Goal: Information Seeking & Learning: Understand process/instructions

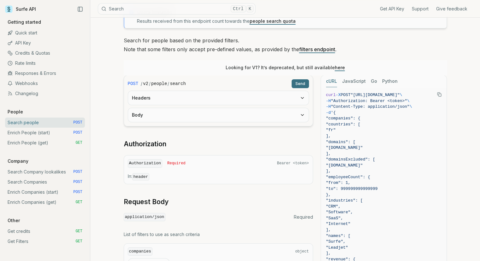
scroll to position [95, 0]
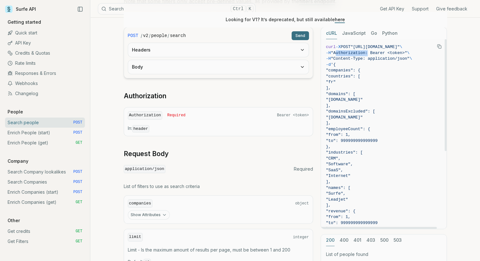
drag, startPoint x: 339, startPoint y: 52, endPoint x: 369, endPoint y: 54, distance: 29.7
click at [369, 54] on span ""Authorization: Bearer <token>"" at bounding box center [369, 52] width 76 height 5
copy span "Authorization"
click at [357, 53] on span ""Authorization: Bearer <token>"" at bounding box center [369, 52] width 76 height 5
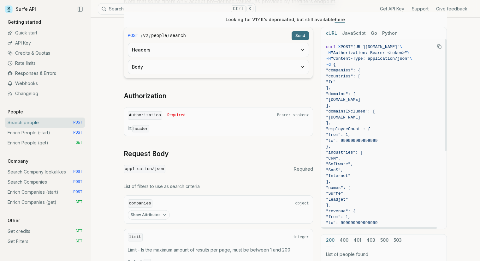
click at [455, 110] on article "Search people Quota limitation Results received from this endpoint count toward…" at bounding box center [285, 208] width 353 height 570
click at [62, 173] on link "Search Company lookalikes POST" at bounding box center [45, 172] width 80 height 10
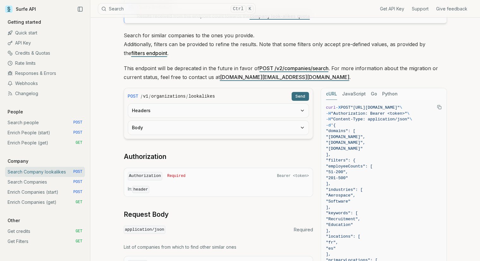
scroll to position [63, 0]
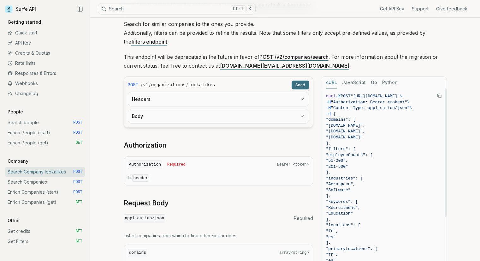
drag, startPoint x: 342, startPoint y: 125, endPoint x: 375, endPoint y: 138, distance: 35.2
click at [370, 138] on code "curl -X POST "https://api.surfe.com/v1/organizations/lookalikes" \ -H "Authoriz…" at bounding box center [384, 228] width 116 height 270
click at [376, 138] on span ""[DOMAIN_NAME]"" at bounding box center [384, 137] width 116 height 6
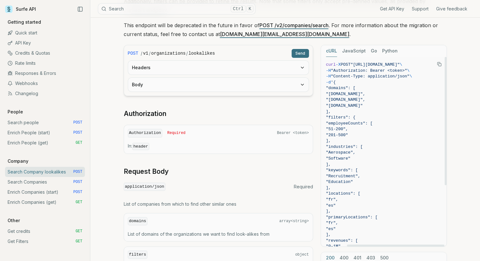
scroll to position [0, 33]
drag, startPoint x: 397, startPoint y: 245, endPoint x: 429, endPoint y: 243, distance: 31.3
click at [429, 244] on div at bounding box center [396, 245] width 98 height 2
click at [43, 183] on link "Search Companies POST" at bounding box center [45, 182] width 80 height 10
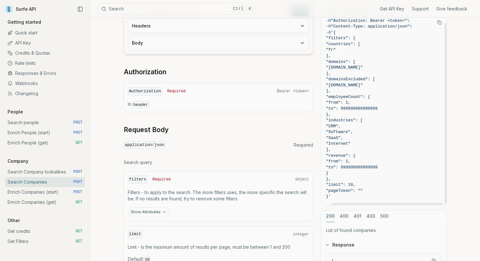
scroll to position [8, 15]
drag, startPoint x: 398, startPoint y: 203, endPoint x: 423, endPoint y: 200, distance: 24.9
click at [421, 203] on div at bounding box center [387, 204] width 110 height 2
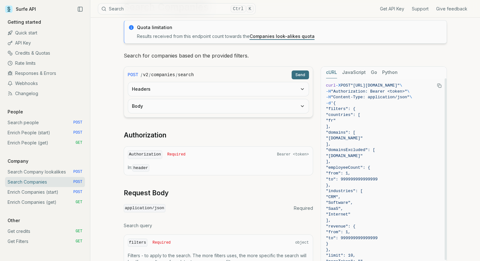
scroll to position [0, 15]
click at [37, 173] on link "Search Company lookalikes POST" at bounding box center [45, 172] width 80 height 10
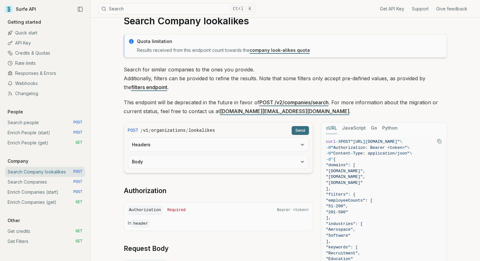
scroll to position [63, 0]
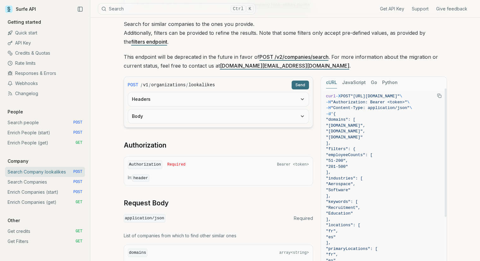
click at [440, 97] on icon "Copy Text" at bounding box center [439, 95] width 4 height 4
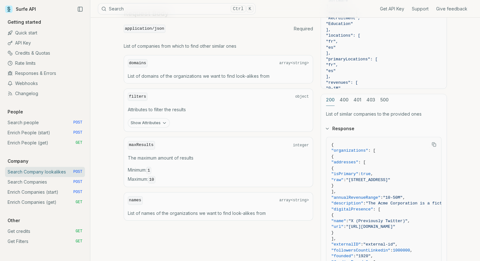
scroll to position [221, 0]
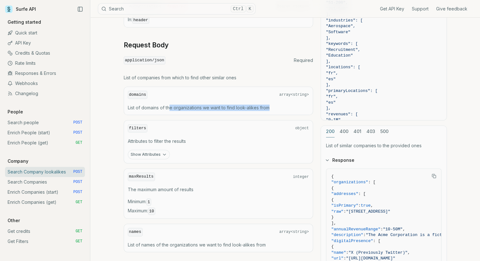
drag, startPoint x: 170, startPoint y: 104, endPoint x: 282, endPoint y: 106, distance: 111.1
click at [282, 106] on p "List of domains of the organizations we want to find look-alikes from" at bounding box center [218, 107] width 181 height 6
drag, startPoint x: 233, startPoint y: 105, endPoint x: 208, endPoint y: 105, distance: 25.2
click at [208, 105] on p "List of domains of the organizations we want to find look-alikes from" at bounding box center [218, 107] width 181 height 6
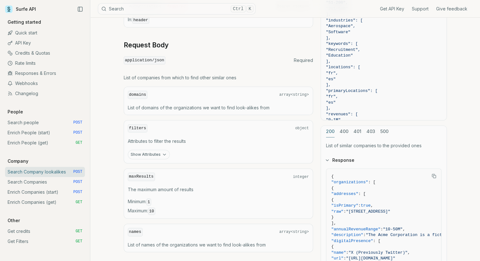
click at [329, 105] on span "]," at bounding box center [384, 108] width 116 height 6
click at [273, 106] on p "List of domains of the organizations we want to find look-alikes from" at bounding box center [218, 107] width 181 height 6
drag, startPoint x: 273, startPoint y: 106, endPoint x: 196, endPoint y: 105, distance: 77.0
click at [196, 105] on p "List of domains of the organizations we want to find look-alikes from" at bounding box center [218, 107] width 181 height 6
click at [217, 108] on p "List of domains of the organizations we want to find look-alikes from" at bounding box center [218, 107] width 181 height 6
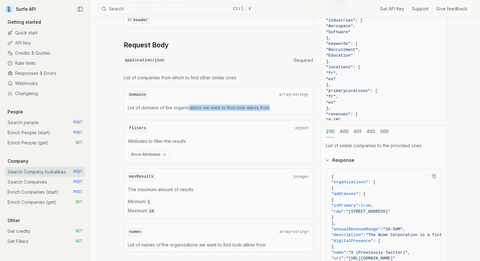
drag, startPoint x: 276, startPoint y: 104, endPoint x: 188, endPoint y: 106, distance: 87.1
click at [188, 106] on p "List of domains of the organizations we want to find look-alikes from" at bounding box center [218, 107] width 181 height 6
click at [200, 107] on p "List of domains of the organizations we want to find look-alikes from" at bounding box center [218, 107] width 181 height 6
drag, startPoint x: 200, startPoint y: 107, endPoint x: 275, endPoint y: 106, distance: 75.1
click at [275, 106] on p "List of domains of the organizations we want to find look-alikes from" at bounding box center [218, 107] width 181 height 6
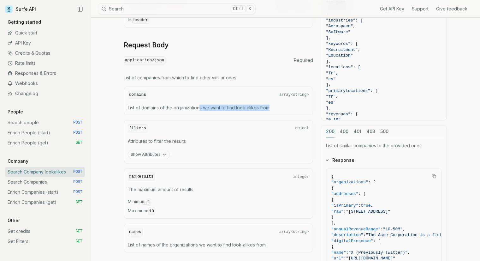
click at [275, 106] on p "List of domains of the organizations we want to find look-alikes from" at bounding box center [218, 107] width 181 height 6
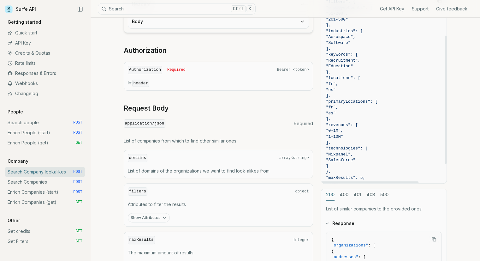
scroll to position [63, 0]
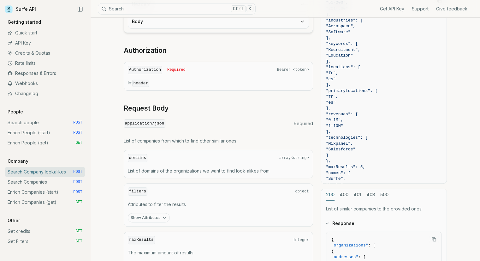
click at [28, 74] on link "Responses & Errors" at bounding box center [45, 73] width 80 height 10
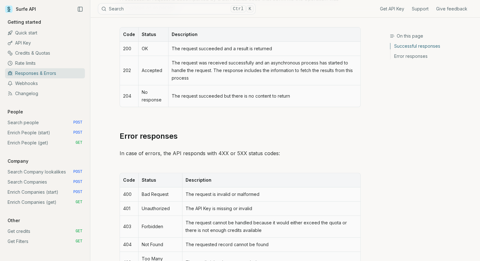
scroll to position [189, 0]
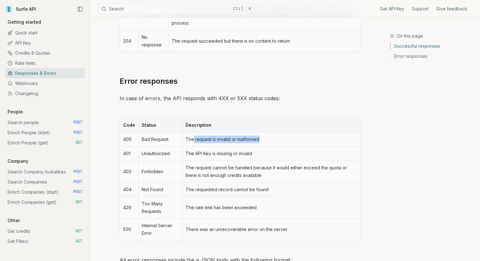
drag, startPoint x: 193, startPoint y: 139, endPoint x: 275, endPoint y: 139, distance: 82.4
click at [275, 139] on td "The request is invalid or malformed" at bounding box center [271, 139] width 178 height 14
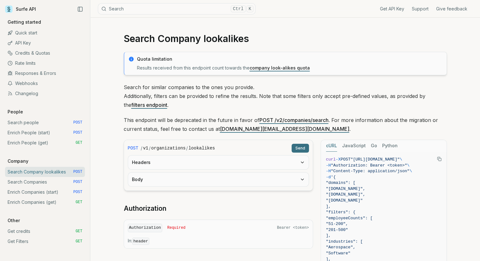
scroll to position [32, 0]
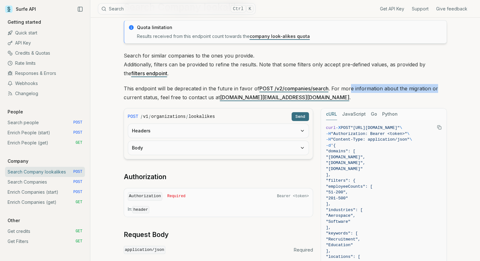
drag, startPoint x: 350, startPoint y: 86, endPoint x: 444, endPoint y: 86, distance: 94.7
click at [444, 86] on p "This endpoint will be deprecated in the future in favor of POST /v2/companies/s…" at bounding box center [285, 93] width 323 height 18
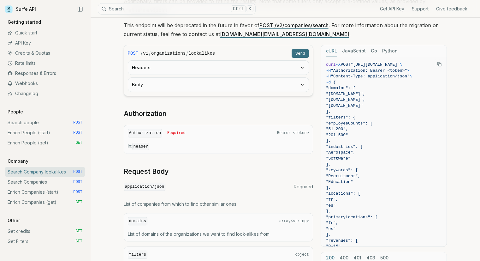
scroll to position [63, 0]
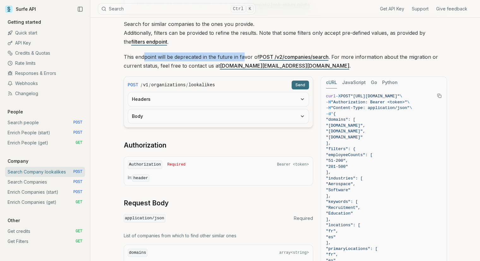
drag, startPoint x: 144, startPoint y: 56, endPoint x: 243, endPoint y: 55, distance: 99.1
click at [242, 55] on p "This endpoint will be deprecated in the future in favor of POST /v2/companies/s…" at bounding box center [285, 61] width 323 height 18
click at [243, 55] on p "This endpoint will be deprecated in the future in favor of POST /v2/companies/s…" at bounding box center [285, 61] width 323 height 18
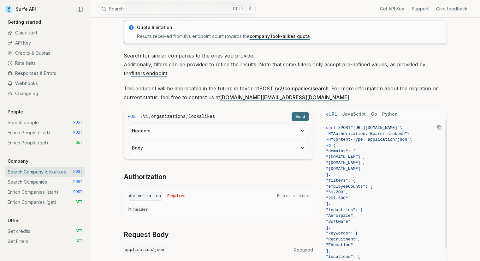
scroll to position [0, 0]
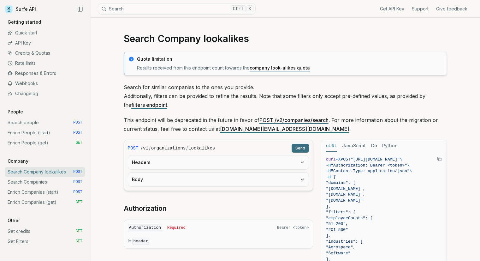
click at [31, 124] on link "Search people POST" at bounding box center [45, 122] width 80 height 10
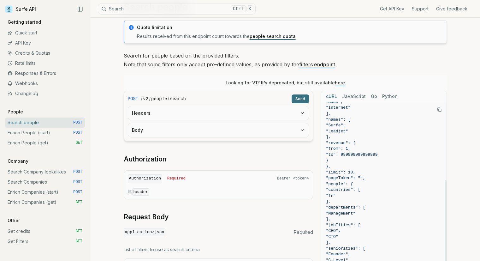
scroll to position [95, 0]
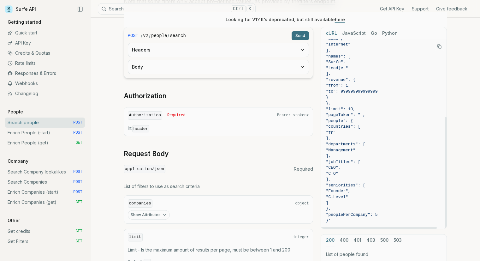
drag, startPoint x: 338, startPoint y: 127, endPoint x: 333, endPoint y: 221, distance: 93.9
click at [333, 221] on code "curl -X POST "[URL][DOMAIN_NAME]" \ -H "Authorization: Bearer <token>" \ -H "Co…" at bounding box center [384, 68] width 116 height 311
copy code "{ "companies": { "countries": [ "fr" ], "domains": [ "surfe.com" ], "domainsExc…"
click at [445, 110] on div at bounding box center [446, 133] width 2 height 189
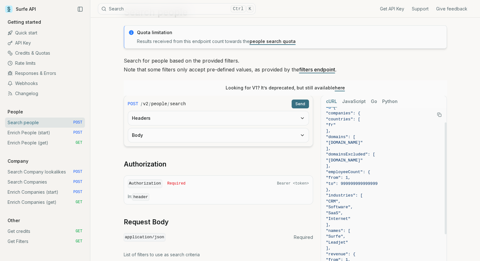
scroll to position [63, 0]
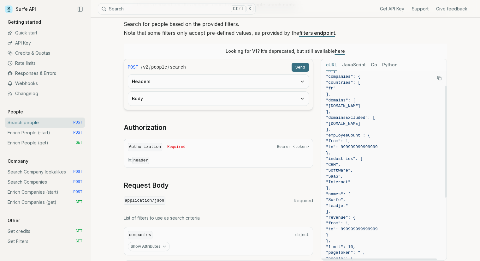
click at [408, 125] on span ""[DOMAIN_NAME]"" at bounding box center [384, 124] width 116 height 6
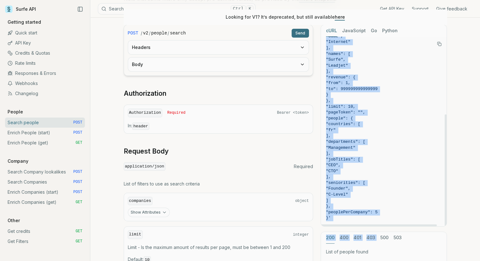
scroll to position [158, 0]
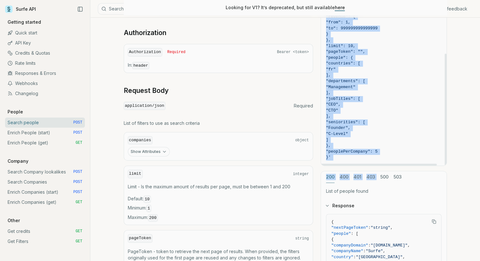
drag, startPoint x: 339, startPoint y: 96, endPoint x: 332, endPoint y: 160, distance: 63.8
click at [332, 160] on code "curl -X POST "[URL][DOMAIN_NAME]" \ -H "Authorization: Bearer <token>" \ -H "Co…" at bounding box center [384, 5] width 116 height 311
copy code "{ "companies": { "countries": [ "fr" ], "domains": [ "surfe.com" ], "domainsExc…"
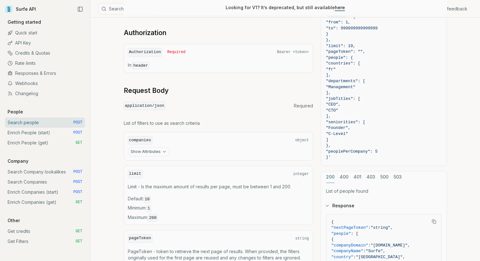
click at [169, 89] on h2 "Request Body" at bounding box center [218, 90] width 189 height 9
click at [193, 90] on h2 "Request Body" at bounding box center [218, 90] width 189 height 9
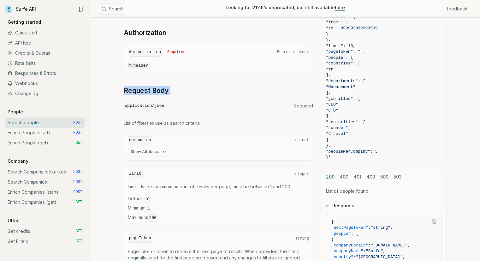
click at [205, 86] on h2 "Request Body" at bounding box center [218, 90] width 189 height 9
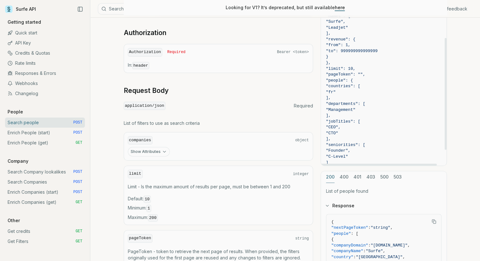
scroll to position [100, 0]
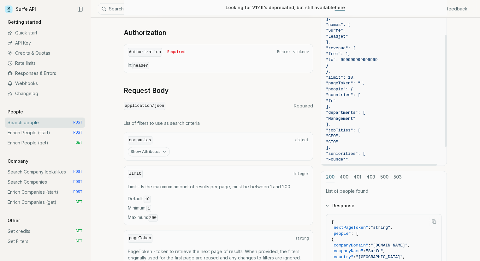
drag, startPoint x: 337, startPoint y: 106, endPoint x: 367, endPoint y: 139, distance: 44.9
click at [367, 139] on code "curl -X POST "[URL][DOMAIN_NAME]" \ -H "Authorization: Bearer <token>" \ -H "Co…" at bounding box center [384, 36] width 116 height 311
click at [367, 139] on span ""CTO"" at bounding box center [384, 142] width 116 height 6
drag, startPoint x: 357, startPoint y: 144, endPoint x: 339, endPoint y: 131, distance: 22.3
click at [339, 131] on code "curl -X POST "[URL][DOMAIN_NAME]" \ -H "Authorization: Bearer <token>" \ -H "Co…" at bounding box center [384, 36] width 116 height 311
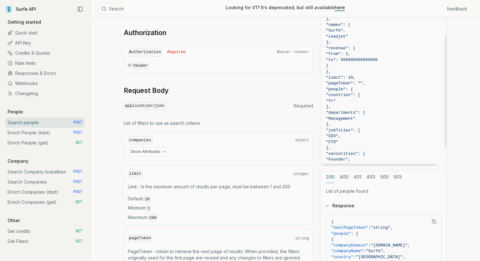
copy code ""jobTitles": [ "CEO", "CTO""
click at [459, 120] on article "Search people Quota limitation Results received from this endpoint count toward…" at bounding box center [285, 145] width 353 height 570
drag, startPoint x: 360, startPoint y: 142, endPoint x: 337, endPoint y: 130, distance: 26.5
click at [337, 130] on code "curl -X POST "[URL][DOMAIN_NAME]" \ -H "Authorization: Bearer <token>" \ -H "Co…" at bounding box center [384, 36] width 116 height 311
copy code ""jobTitles": [ "CEO", "CTO""
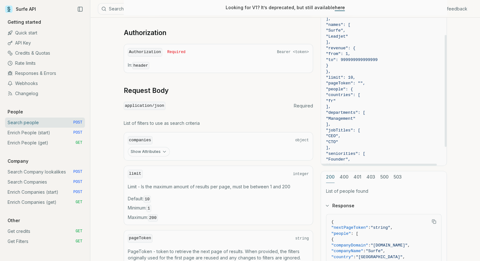
drag, startPoint x: 339, startPoint y: 106, endPoint x: 370, endPoint y: 142, distance: 47.8
click at [370, 142] on code "curl -X POST "[URL][DOMAIN_NAME]" \ -H "Authorization: Bearer <token>" \ -H "Co…" at bounding box center [384, 36] width 116 height 311
copy code "], "departments": [ "Management" ], "jobTitles": [ "CEO", "CTO""
click at [341, 137] on span ""CEO"," at bounding box center [333, 135] width 15 height 5
click at [360, 139] on span ""CTO"" at bounding box center [384, 142] width 116 height 6
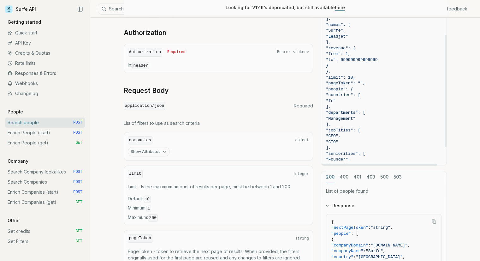
drag, startPoint x: 359, startPoint y: 142, endPoint x: 340, endPoint y: 113, distance: 34.1
click at [340, 113] on code "curl -X POST "[URL][DOMAIN_NAME]" \ -H "Authorization: Bearer <token>" \ -H "Co…" at bounding box center [384, 36] width 116 height 311
copy code ""departments": [ "Management" ], "jobTitles": [ "CEO", "CTO""
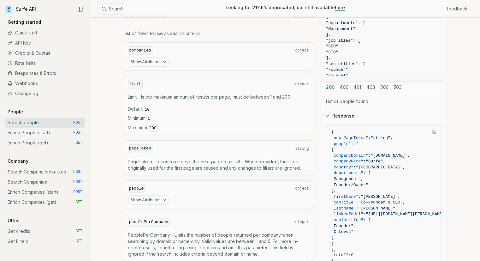
scroll to position [252, 0]
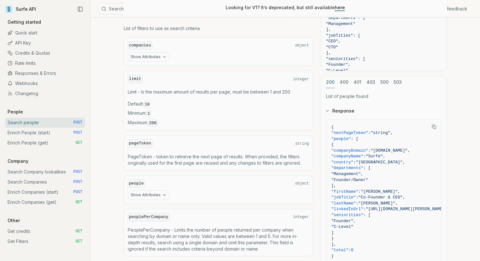
click at [29, 234] on link "Get credits GET" at bounding box center [45, 231] width 80 height 10
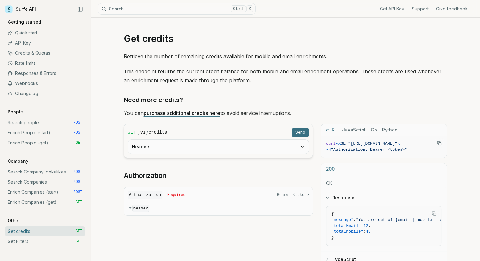
click at [188, 113] on link "purchase additional credits here" at bounding box center [182, 113] width 77 height 6
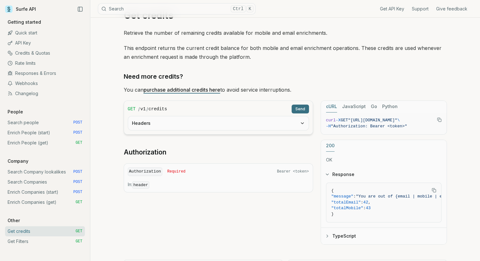
scroll to position [56, 0]
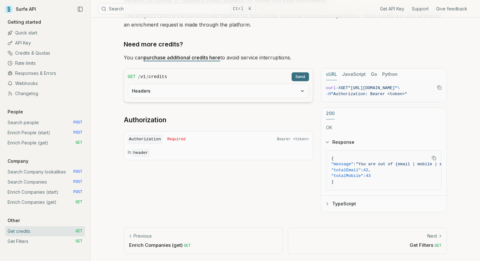
drag, startPoint x: 344, startPoint y: 190, endPoint x: 353, endPoint y: 189, distance: 9.6
click at [353, 190] on div "{ "message" : "You are out of {email | mobile | email and mobile} credits, buy …" at bounding box center [384, 172] width 126 height 45
drag, startPoint x: 353, startPoint y: 188, endPoint x: 394, endPoint y: 187, distance: 40.7
click at [394, 188] on div at bounding box center [391, 189] width 47 height 2
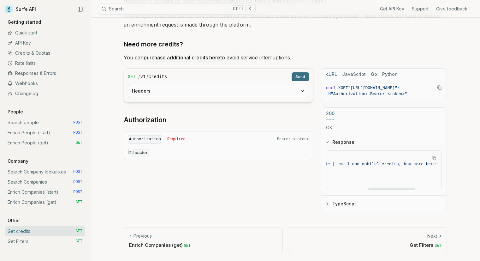
click at [65, 238] on link "Get Filters GET" at bounding box center [45, 241] width 80 height 10
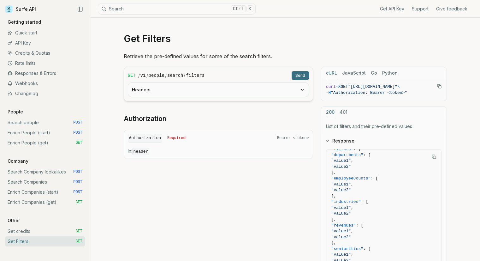
click at [26, 122] on link "Search people POST" at bounding box center [45, 122] width 80 height 10
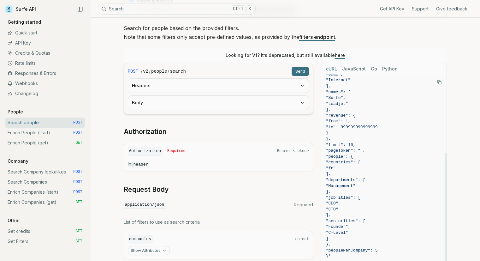
scroll to position [63, 0]
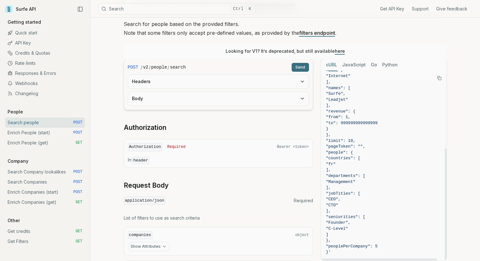
click at [26, 241] on link "Get Filters GET" at bounding box center [45, 241] width 80 height 10
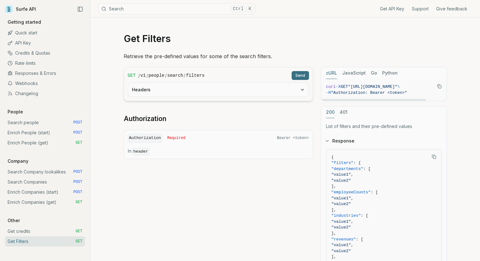
scroll to position [32, 0]
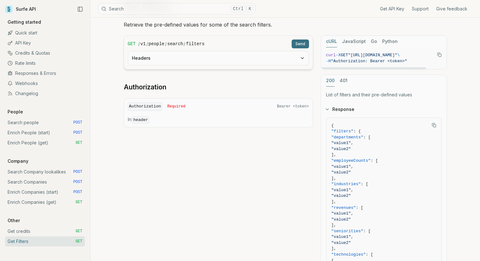
click at [247, 66] on form "GET / v1 / people / search / filters Send Headers" at bounding box center [218, 52] width 189 height 34
click at [247, 62] on button "Headers" at bounding box center [218, 58] width 181 height 14
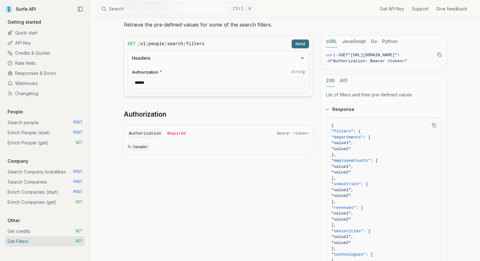
click at [247, 62] on button "Headers" at bounding box center [218, 58] width 181 height 14
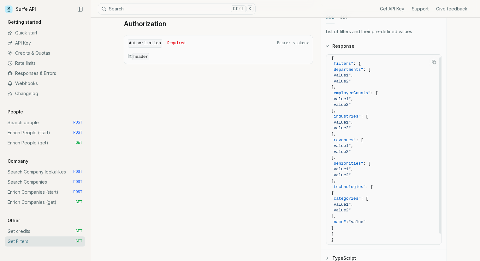
scroll to position [0, 0]
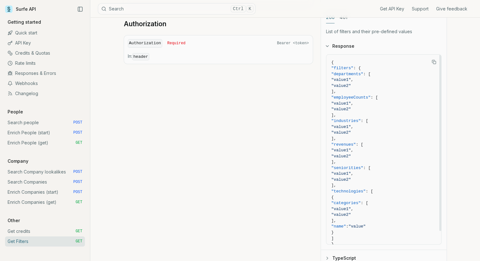
drag, startPoint x: 354, startPoint y: 67, endPoint x: 336, endPoint y: 68, distance: 18.6
click at [336, 68] on span ""filters"" at bounding box center [342, 68] width 22 height 5
click at [352, 74] on span ""departments"" at bounding box center [347, 74] width 32 height 5
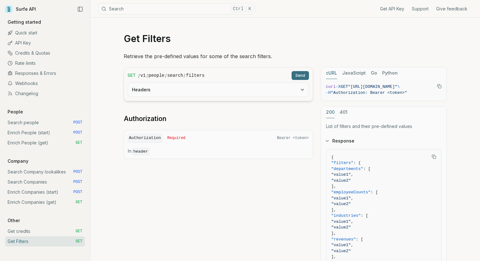
scroll to position [95, 0]
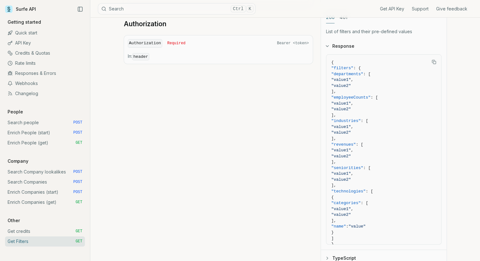
click at [34, 199] on link "Enrich Companies (get) GET" at bounding box center [45, 202] width 80 height 10
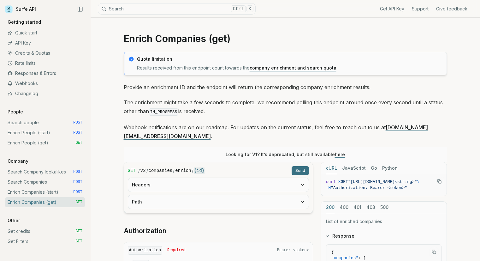
click at [58, 194] on link "Enrich Companies (start) POST" at bounding box center [45, 192] width 80 height 10
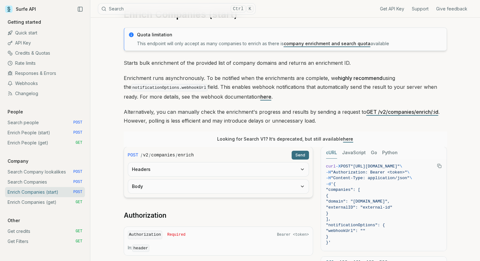
scroll to position [32, 0]
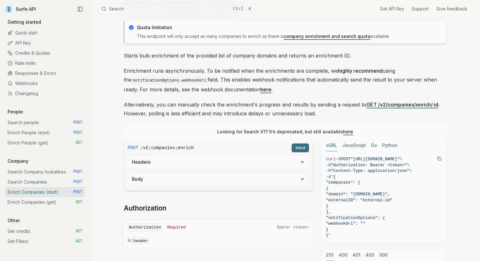
click at [39, 136] on link "Enrich People (start) POST" at bounding box center [45, 132] width 80 height 10
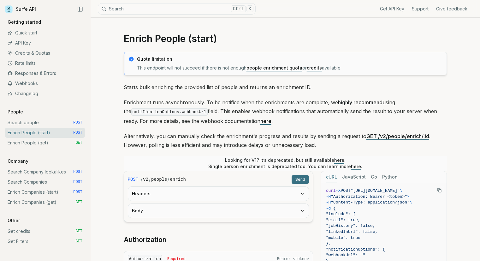
click at [39, 144] on link "Enrich People (get) GET" at bounding box center [45, 143] width 80 height 10
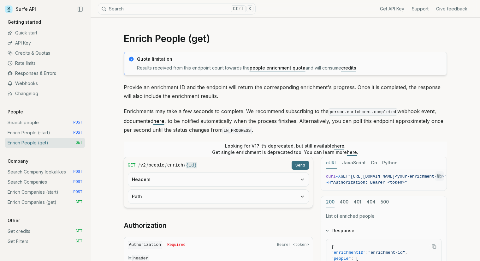
click at [32, 174] on link "Search Company lookalikes POST" at bounding box center [45, 172] width 80 height 10
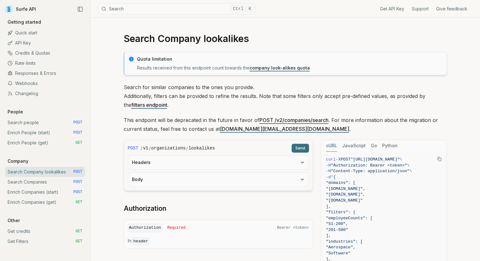
click at [36, 184] on link "Search Companies POST" at bounding box center [45, 182] width 80 height 10
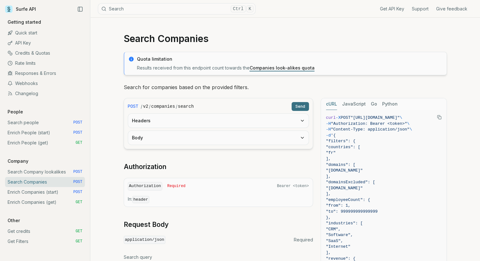
click at [37, 196] on link "Enrich Companies (start) POST" at bounding box center [45, 192] width 80 height 10
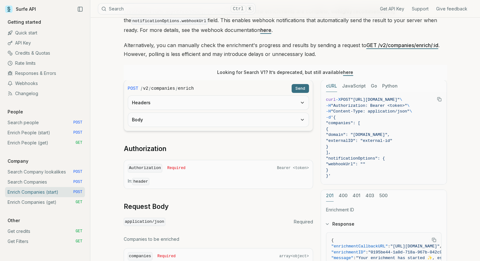
scroll to position [95, 0]
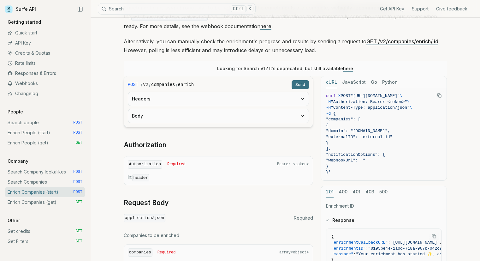
click at [36, 204] on link "Enrich Companies (get) GET" at bounding box center [45, 202] width 80 height 10
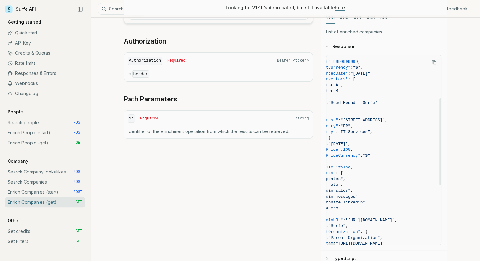
scroll to position [95, 0]
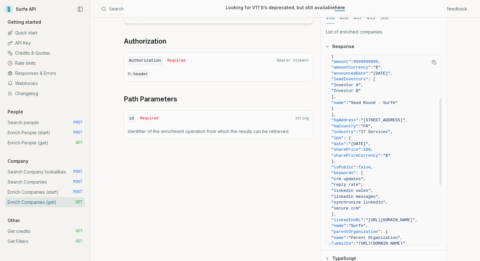
drag, startPoint x: 332, startPoint y: 233, endPoint x: 324, endPoint y: 233, distance: 7.3
click at [328, 242] on div at bounding box center [331, 243] width 7 height 2
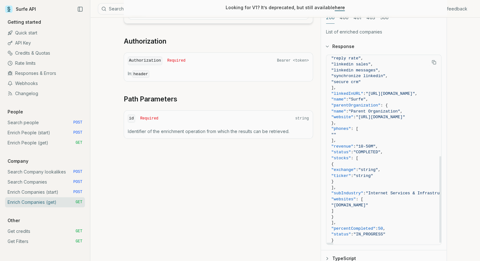
scroll to position [225, 0]
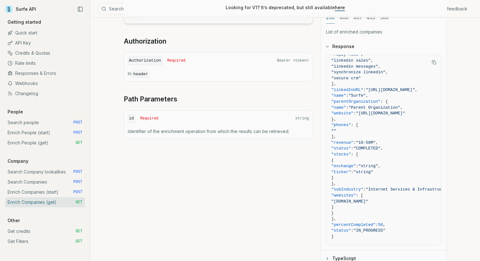
click at [42, 124] on link "Search people POST" at bounding box center [45, 122] width 80 height 10
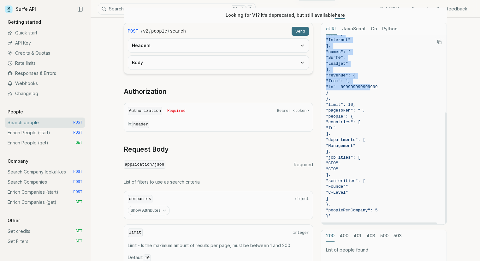
scroll to position [189, 0]
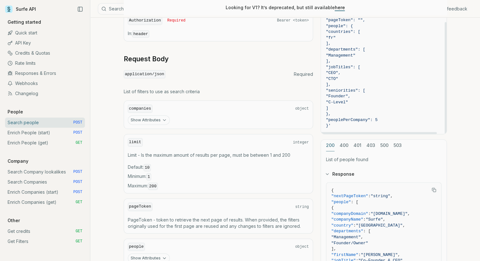
drag, startPoint x: 339, startPoint y: 95, endPoint x: 381, endPoint y: 130, distance: 54.9
copy code "{ "companies": { "countries": [ "fr" ], "domains": [ "[DOMAIN_NAME]" ], "domain…"
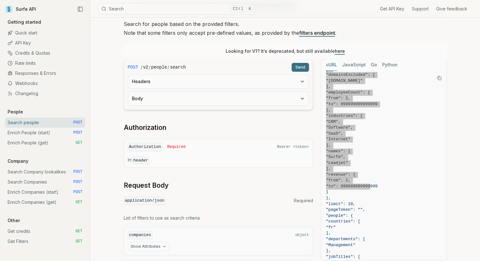
scroll to position [126, 0]
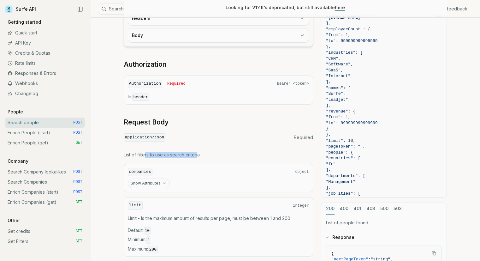
drag, startPoint x: 145, startPoint y: 154, endPoint x: 198, endPoint y: 155, distance: 53.3
click at [198, 155] on p "List of filters to use as search criteria" at bounding box center [218, 154] width 189 height 6
click at [207, 153] on p "List of filters to use as search criteria" at bounding box center [218, 154] width 189 height 6
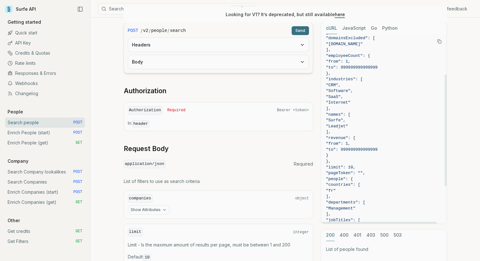
scroll to position [63, 0]
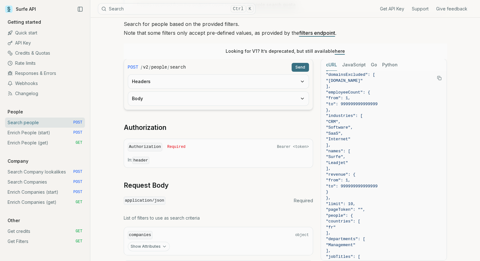
click at [51, 174] on link "Search Company lookalikes POST" at bounding box center [45, 172] width 80 height 10
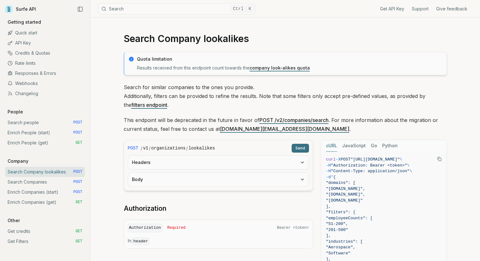
click at [33, 120] on link "Search people POST" at bounding box center [45, 122] width 80 height 10
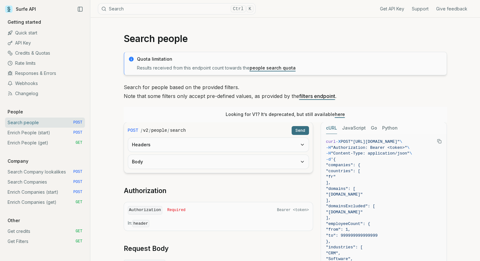
click at [29, 135] on link "Enrich People (start) POST" at bounding box center [45, 132] width 80 height 10
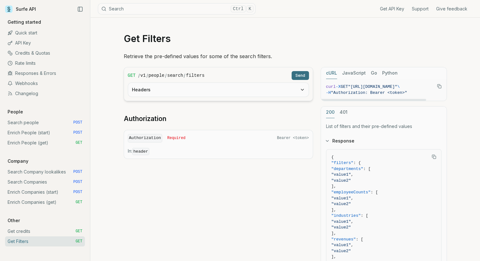
click at [342, 107] on button "401" at bounding box center [344, 112] width 8 height 12
click at [331, 114] on button "200" at bounding box center [330, 112] width 9 height 12
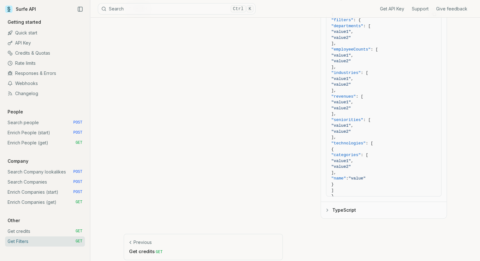
scroll to position [149, 0]
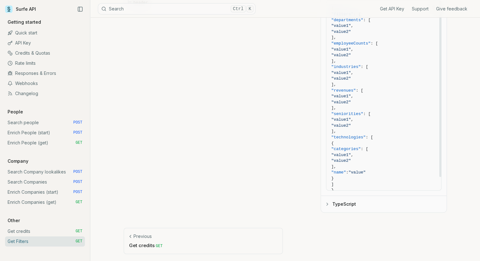
drag, startPoint x: 376, startPoint y: 163, endPoint x: 359, endPoint y: 159, distance: 18.2
click at [359, 159] on code "{ "filters" : { "departments" : [ "value1" , "value2" ], "employeeCounts" : [ "…" at bounding box center [383, 102] width 105 height 193
click at [385, 163] on span ""value2"" at bounding box center [383, 161] width 105 height 6
drag, startPoint x: 367, startPoint y: 176, endPoint x: 344, endPoint y: 176, distance: 22.7
click at [344, 176] on span "}" at bounding box center [383, 178] width 105 height 6
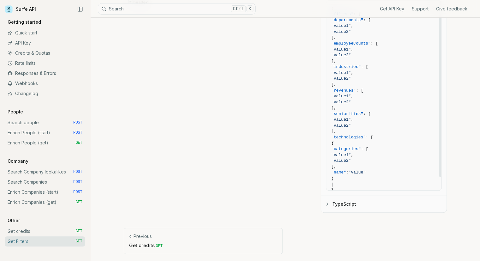
click at [389, 177] on span "}" at bounding box center [383, 178] width 105 height 6
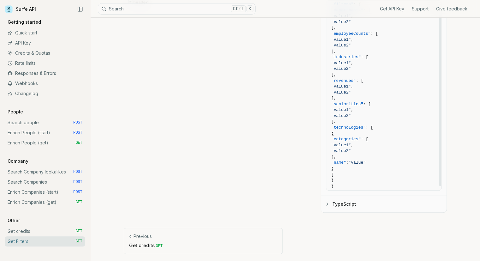
scroll to position [14, 0]
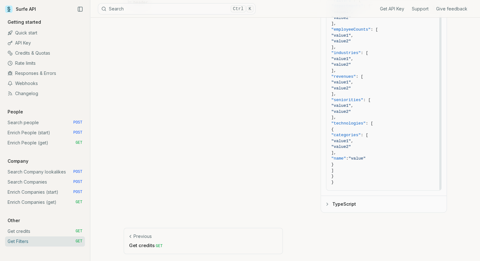
click at [350, 202] on button "TypeScript" at bounding box center [384, 204] width 126 height 16
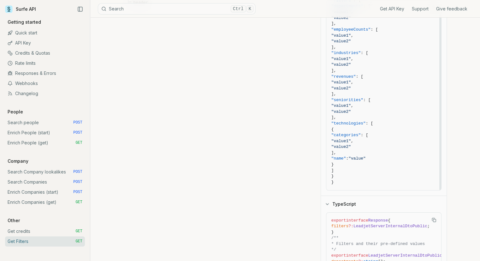
scroll to position [75, 0]
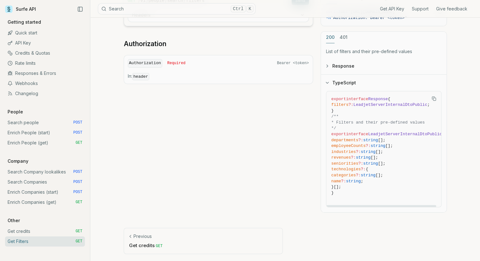
click at [333, 86] on button "TypeScript" at bounding box center [384, 82] width 126 height 16
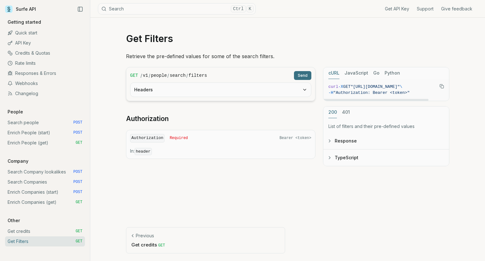
click at [335, 139] on button "Response" at bounding box center [386, 141] width 126 height 16
